Goal: Transaction & Acquisition: Subscribe to service/newsletter

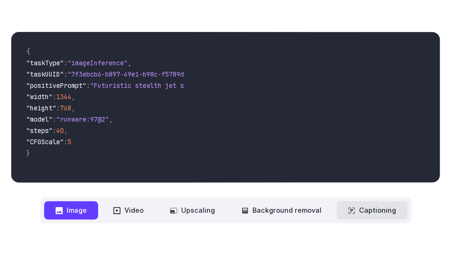
click at [369, 201] on button "Captioning" at bounding box center [371, 210] width 71 height 18
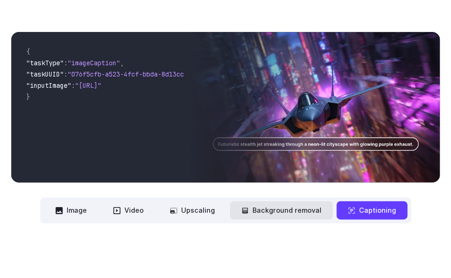
click at [297, 201] on button "Background removal" at bounding box center [281, 210] width 103 height 18
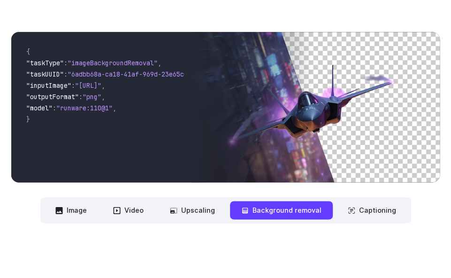
click at [209, 197] on nav "**********" at bounding box center [225, 210] width 371 height 26
click at [213, 201] on button "Upscaling" at bounding box center [193, 210] width 68 height 18
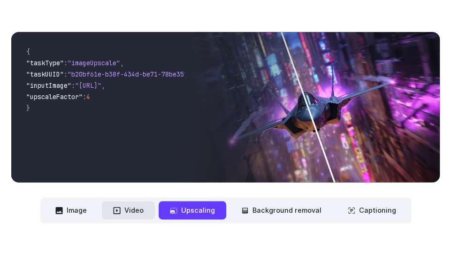
click at [134, 201] on button "Video" at bounding box center [128, 210] width 53 height 18
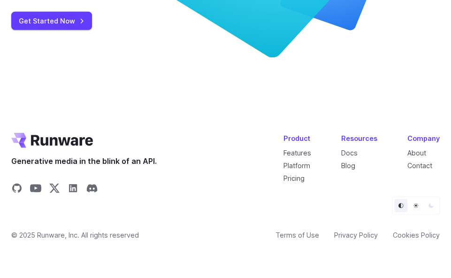
scroll to position [3841, 0]
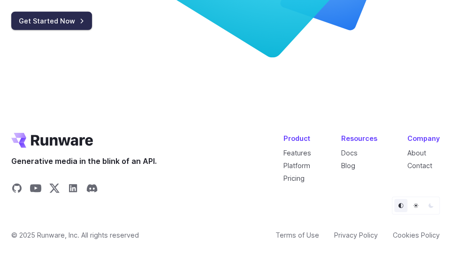
click at [60, 19] on link "Get Started Now" at bounding box center [51, 21] width 81 height 18
